Goal: Task Accomplishment & Management: Manage account settings

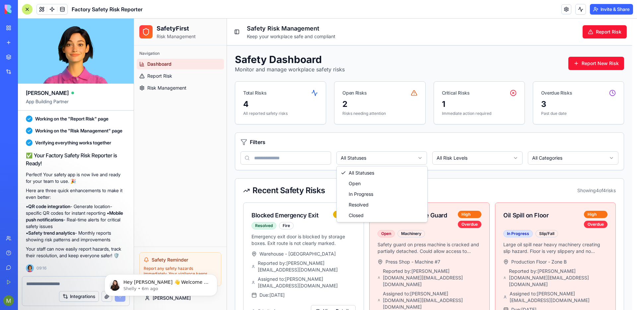
click at [395, 156] on html "SafetyFirst Risk Management Navigation Dashboard Report Risk Risk Management Sa…" at bounding box center [385, 262] width 503 height 487
click at [483, 163] on html "SafetyFirst Risk Management Navigation Dashboard Report Risk Risk Management Sa…" at bounding box center [385, 262] width 503 height 487
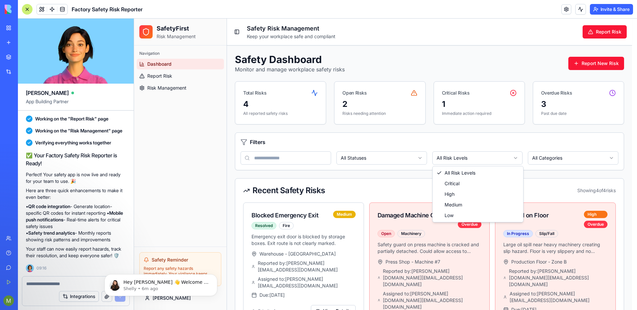
click at [490, 156] on html "SafetyFirst Risk Management Navigation Dashboard Report Risk Risk Management Sa…" at bounding box center [385, 262] width 503 height 487
click at [229, 130] on html "SafetyFirst Risk Management Navigation Dashboard Report Risk Risk Management Sa…" at bounding box center [385, 262] width 503 height 487
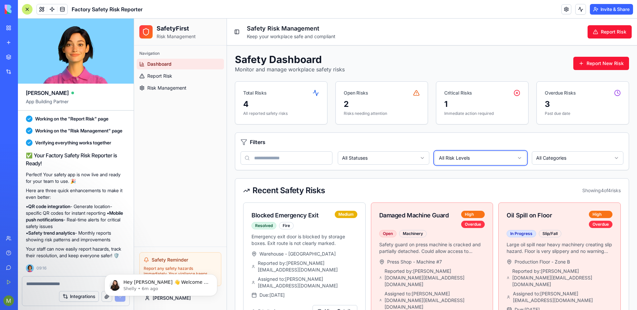
scroll to position [259, 0]
click at [605, 63] on button "Report New Risk" at bounding box center [601, 63] width 56 height 13
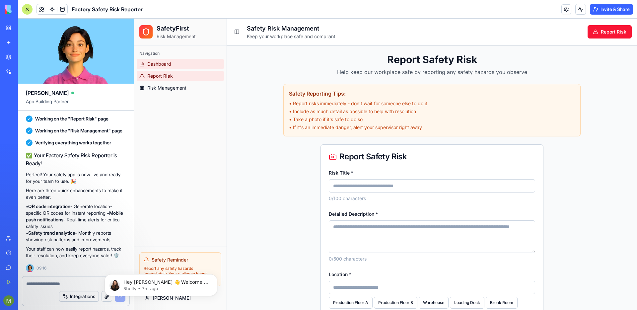
click at [174, 63] on link "Dashboard" at bounding box center [180, 64] width 87 height 11
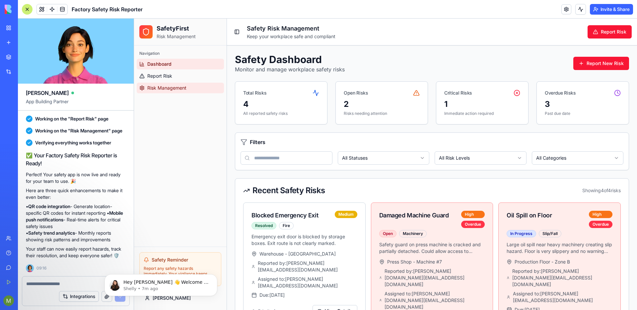
click at [169, 86] on span "Risk Management" at bounding box center [166, 88] width 39 height 7
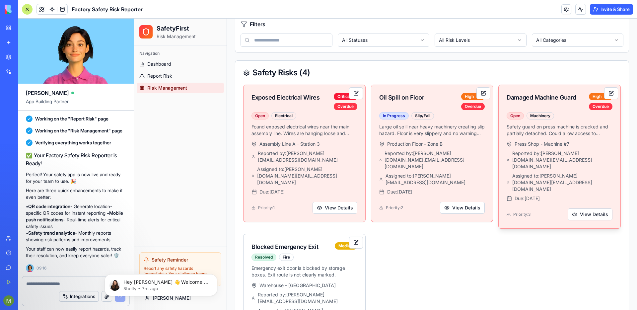
scroll to position [90, 0]
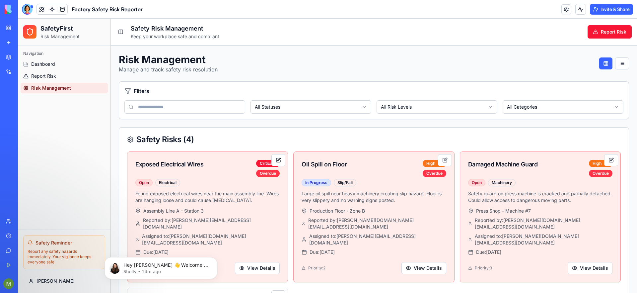
click at [612, 13] on button "Invite & Share" at bounding box center [611, 9] width 43 height 11
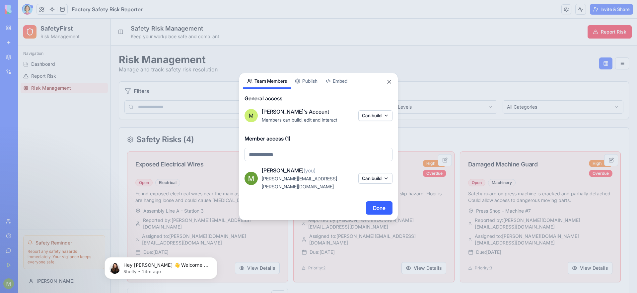
click at [315, 85] on div "Share App Team Members Publish Embed General access M [PERSON_NAME]'s Account M…" at bounding box center [318, 146] width 159 height 147
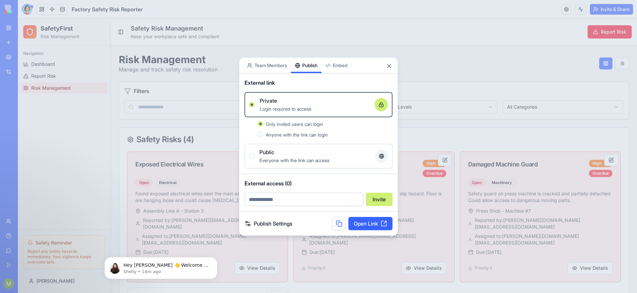
click at [293, 136] on span "Anyone with the link can login" at bounding box center [297, 135] width 62 height 6
click at [263, 136] on button "Anyone with the link can login" at bounding box center [260, 134] width 5 height 5
click at [313, 157] on div "Everyone with the link can access" at bounding box center [314, 160] width 110 height 8
click at [254, 157] on button "Public Everyone with the link can access" at bounding box center [251, 155] width 5 height 5
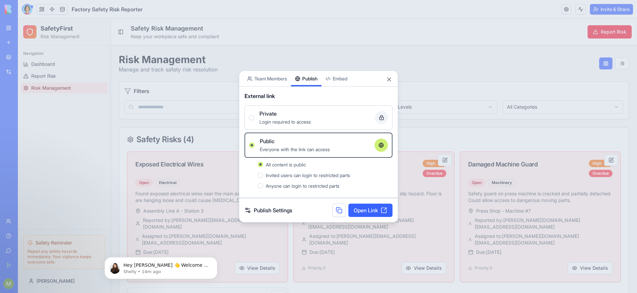
click at [316, 187] on span "Anyone can login to restricted parts" at bounding box center [303, 186] width 74 height 6
click at [263, 187] on button "Anyone can login to restricted parts" at bounding box center [260, 185] width 5 height 5
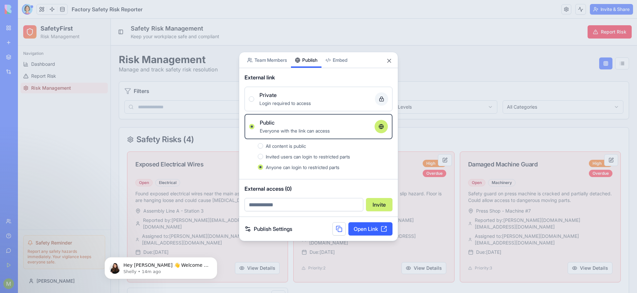
click at [371, 232] on link "Open Link" at bounding box center [370, 228] width 44 height 13
